Goal: Task Accomplishment & Management: Use online tool/utility

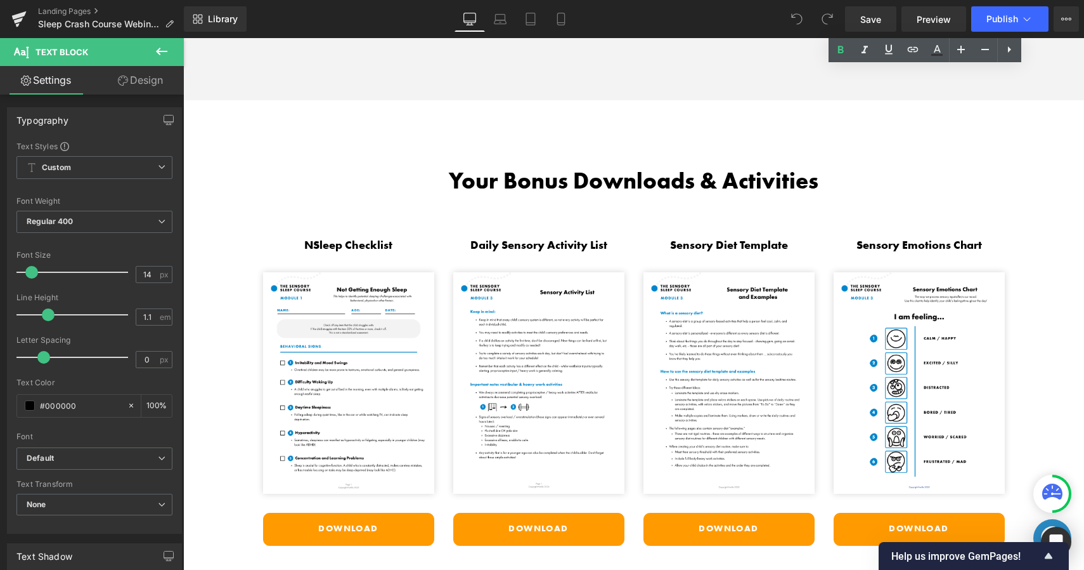
scroll to position [2331, 0]
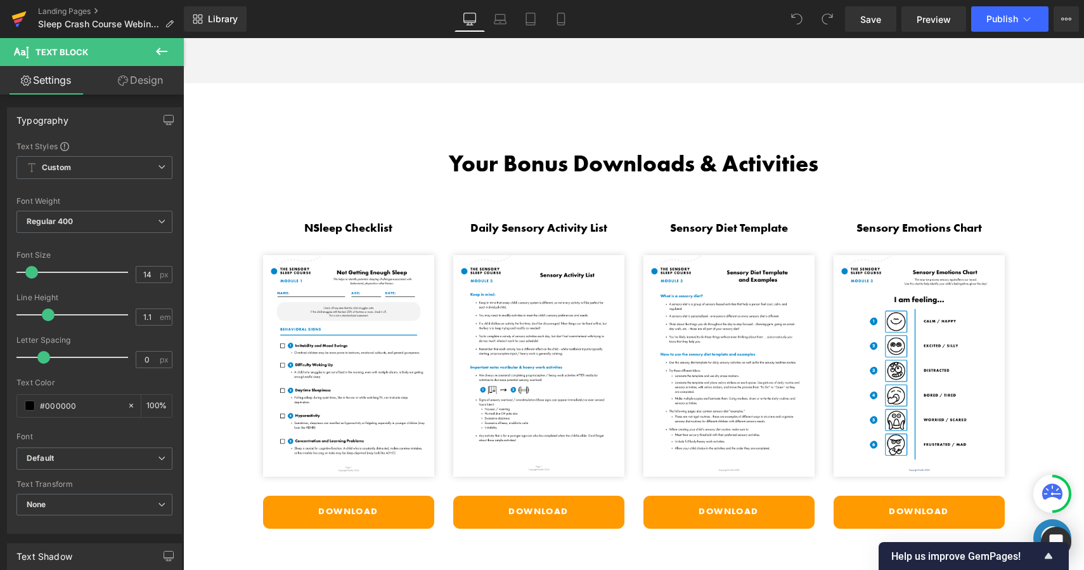
click at [17, 13] on icon at bounding box center [18, 19] width 15 height 32
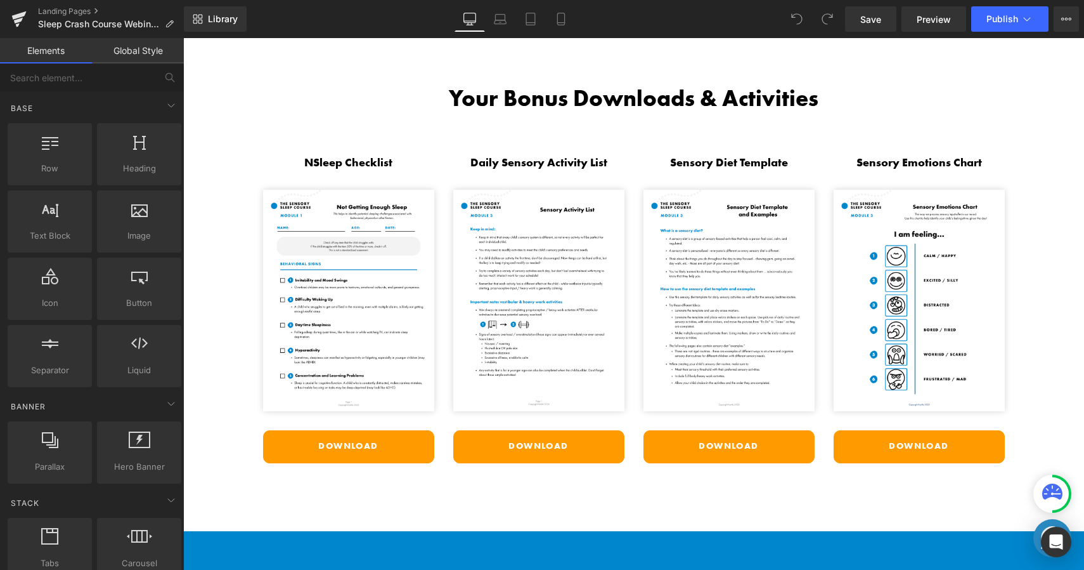
scroll to position [2473, 0]
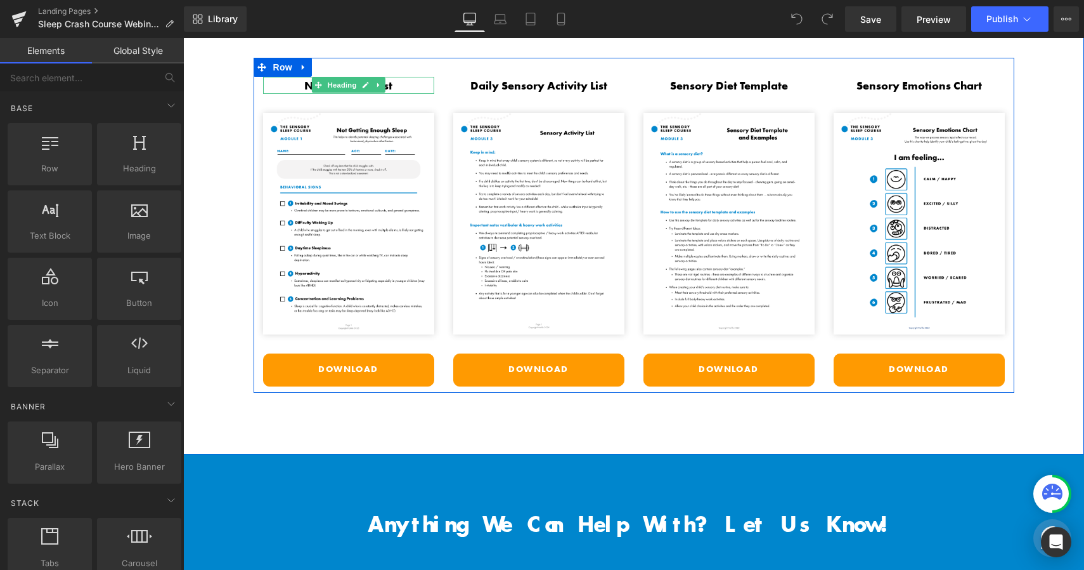
click at [315, 82] on icon at bounding box center [318, 85] width 7 height 7
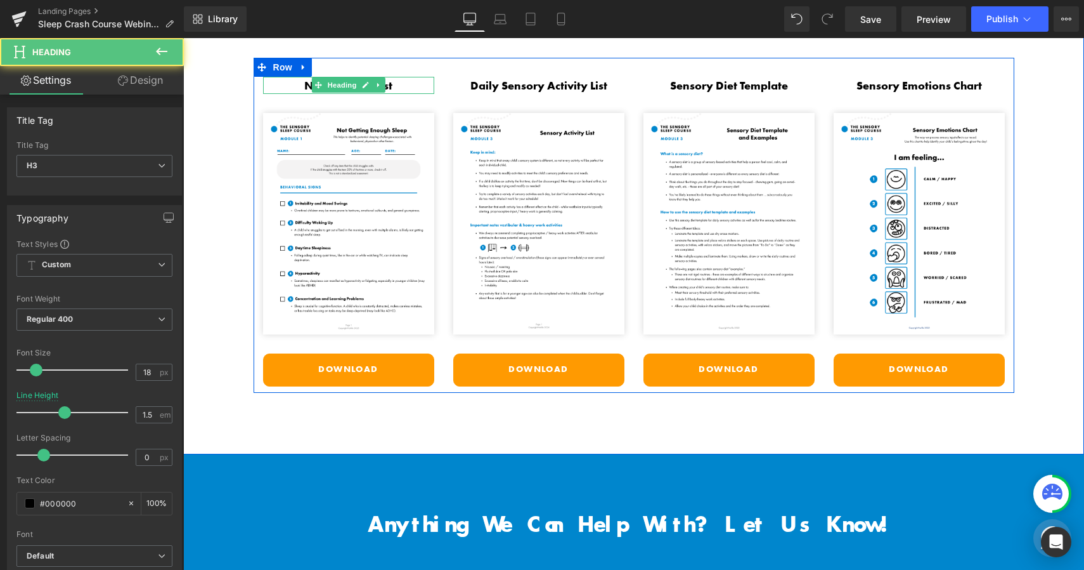
click at [300, 79] on h3 "NSleep Checklist" at bounding box center [348, 85] width 171 height 17
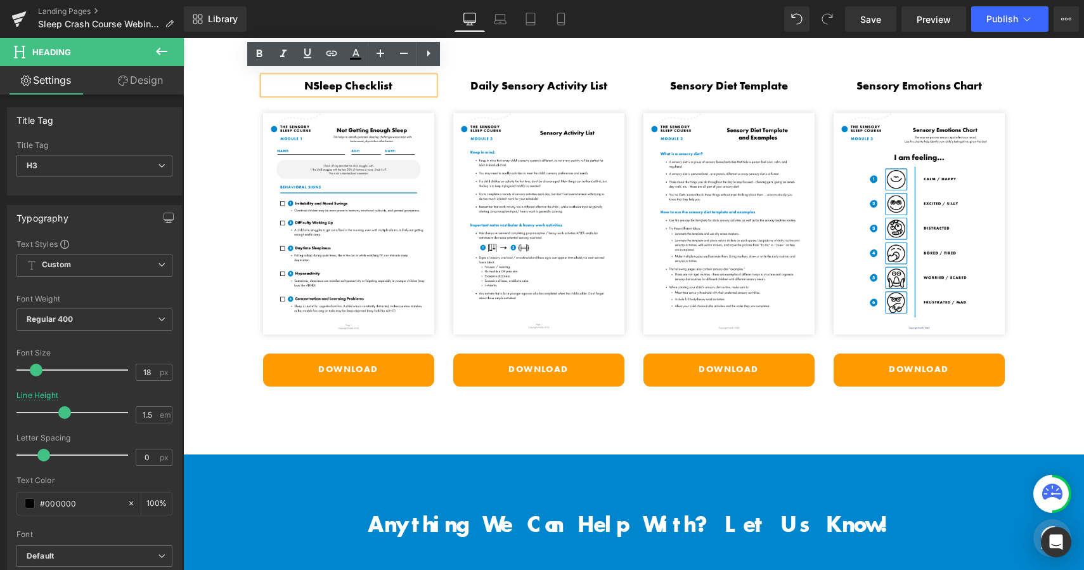
click at [309, 79] on h3 "NSleep Checklist" at bounding box center [348, 85] width 171 height 17
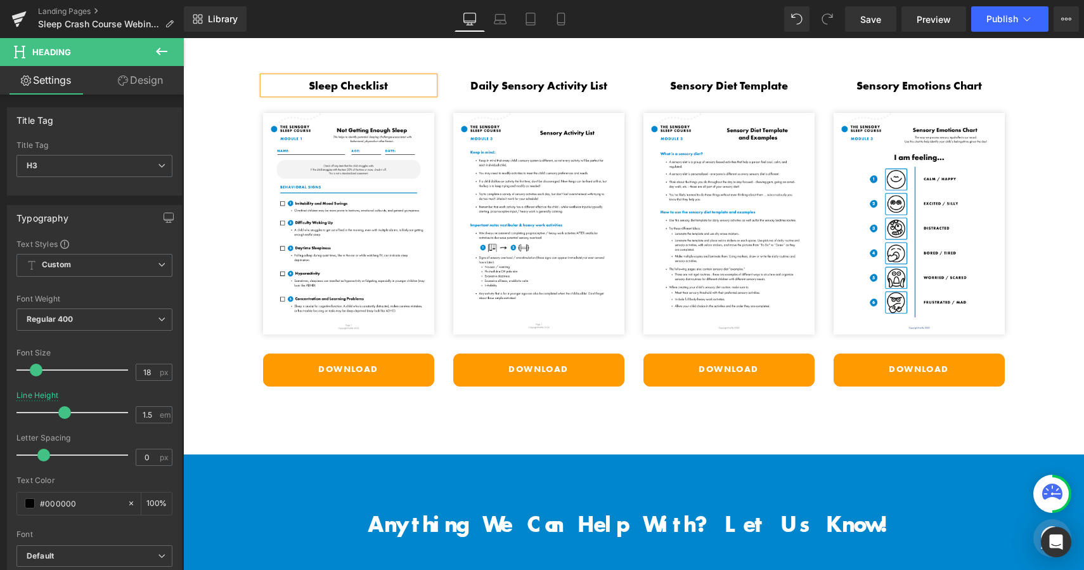
click at [1041, 91] on div "Your Bonus Downloads & Activities Heading Sleep Checklist Heading Image Downloa…" at bounding box center [633, 198] width 901 height 389
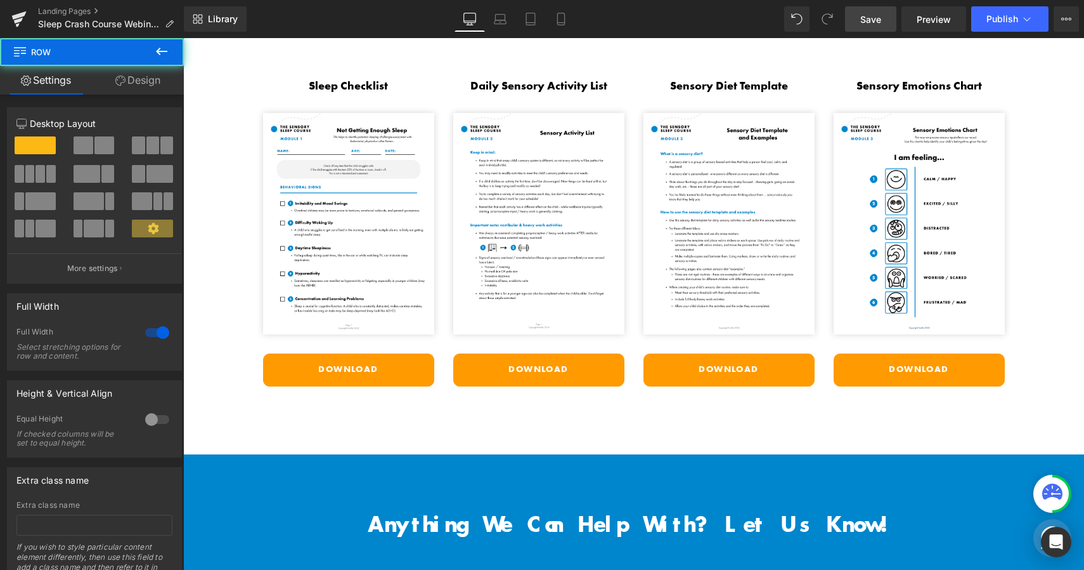
click at [868, 25] on span "Save" at bounding box center [871, 19] width 21 height 13
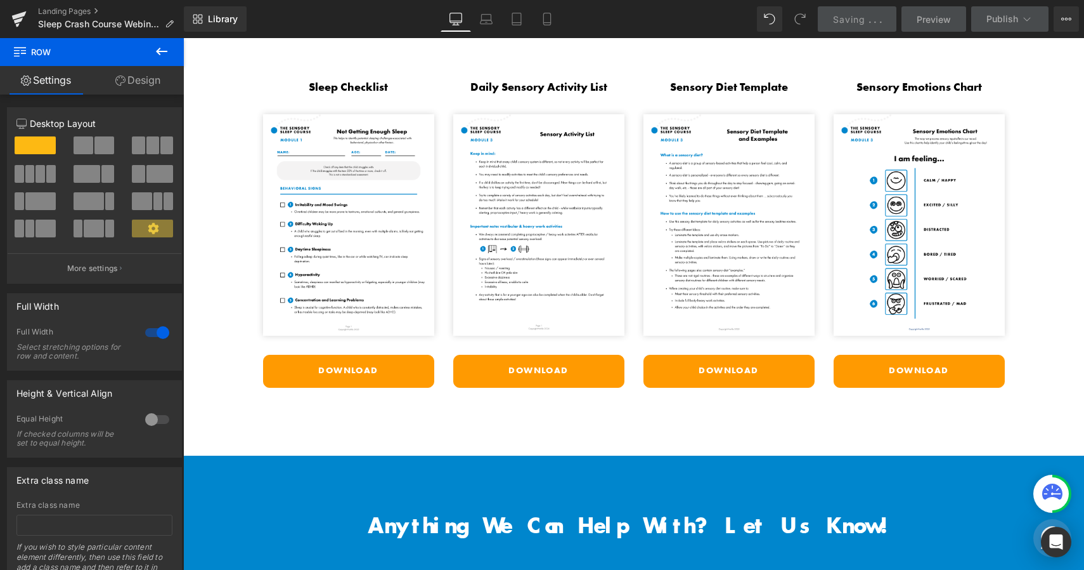
scroll to position [2456, 0]
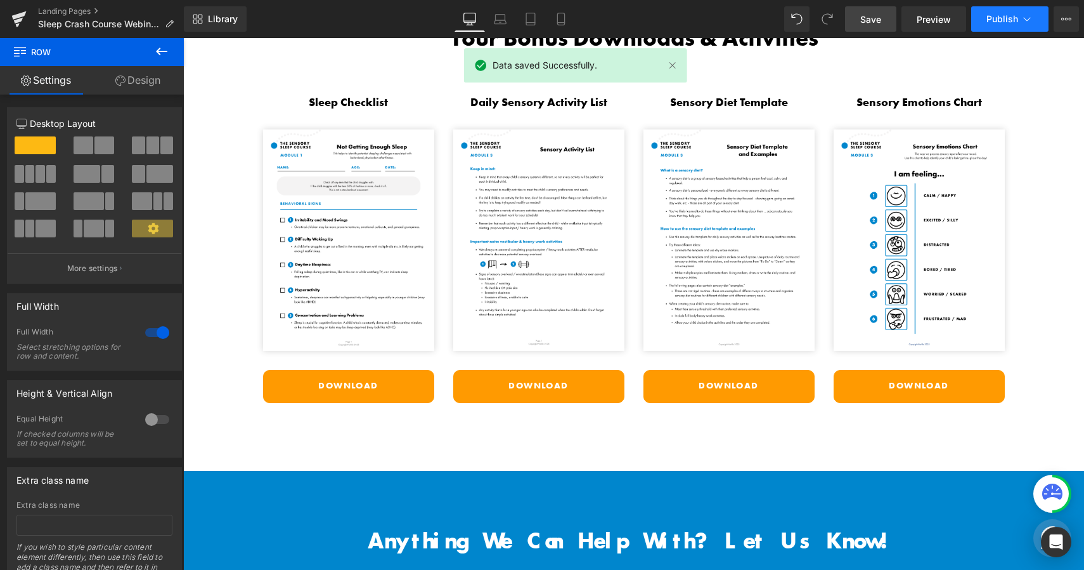
click at [995, 24] on span "Publish" at bounding box center [1003, 19] width 32 height 10
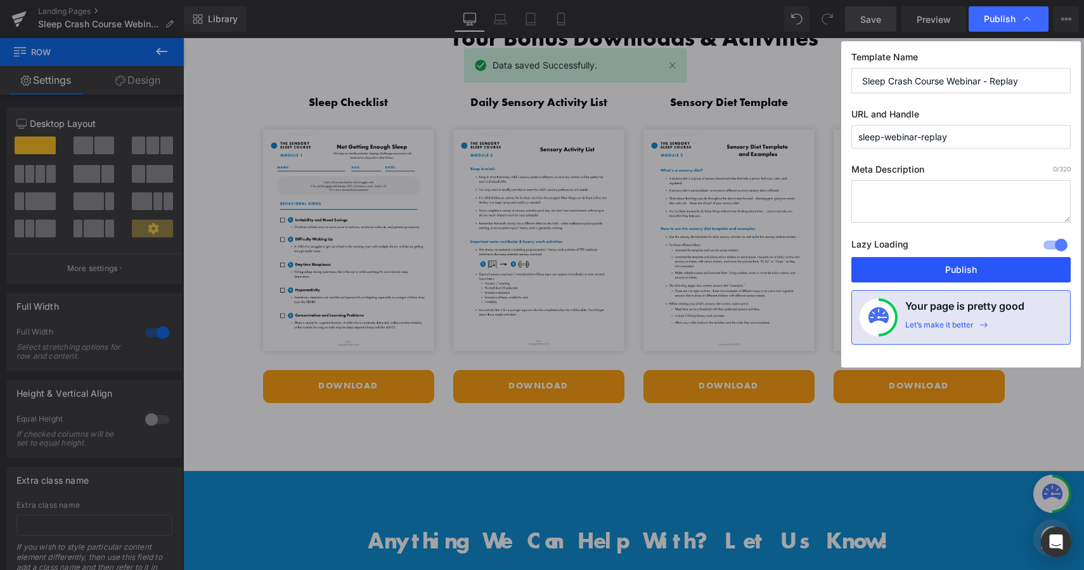
click at [923, 268] on button "Publish" at bounding box center [961, 269] width 219 height 25
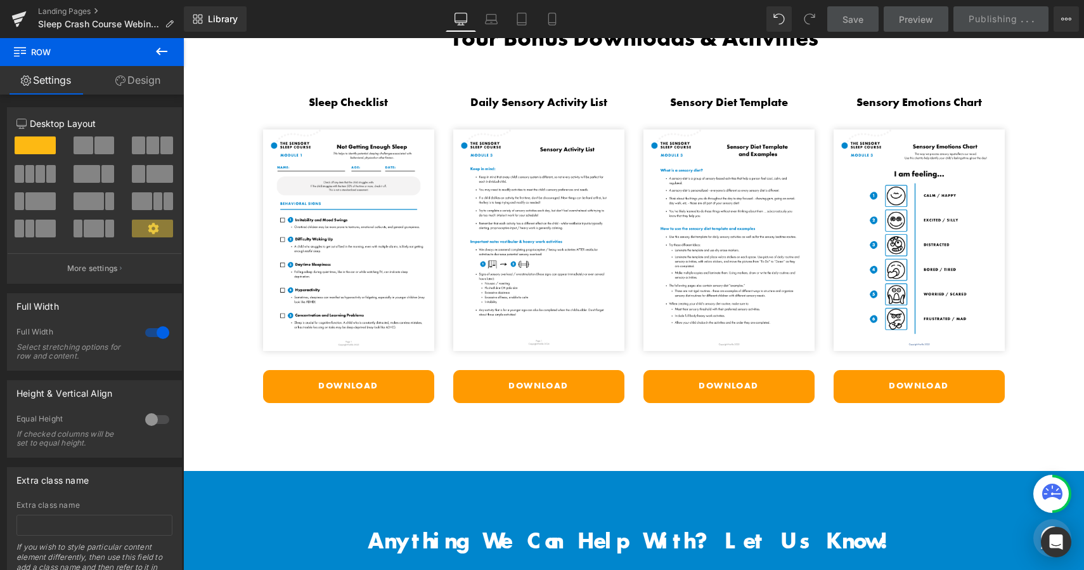
click at [314, 23] on div "Library Desktop Desktop Laptop Tablet Mobile Save Preview Publishing . . . Sche…" at bounding box center [634, 18] width 901 height 25
